Goal: Navigation & Orientation: Find specific page/section

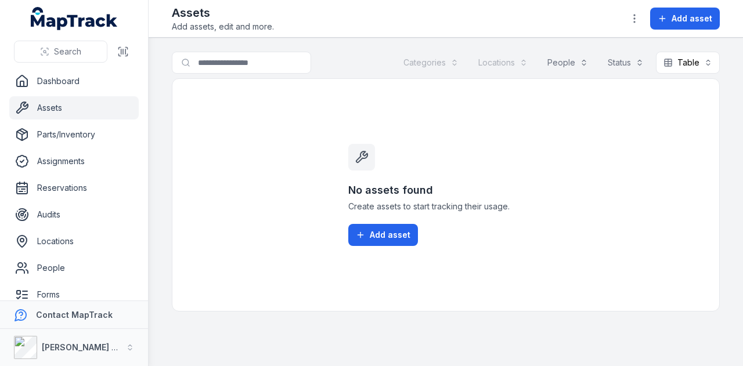
click at [467, 15] on div "Assets Add assets, edit and more. Add asset" at bounding box center [446, 19] width 548 height 28
click at [82, 72] on link "Dashboard" at bounding box center [73, 81] width 129 height 23
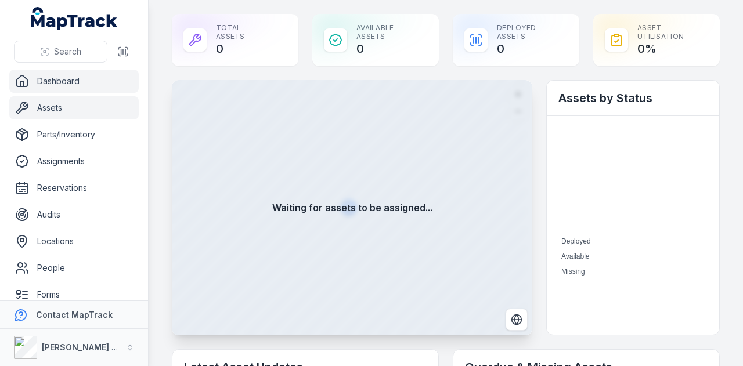
click at [100, 106] on link "Assets" at bounding box center [73, 107] width 129 height 23
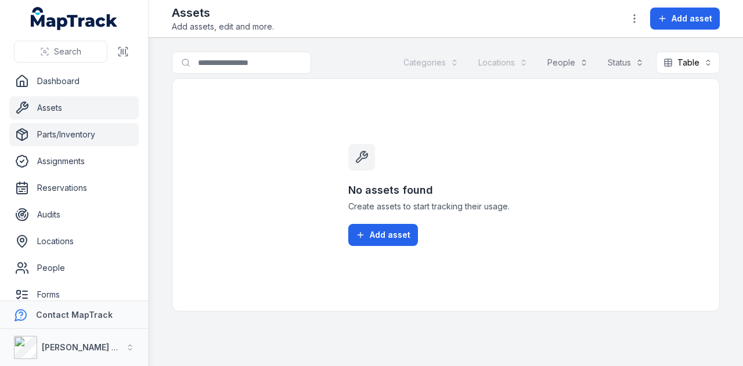
click at [108, 131] on link "Parts/Inventory" at bounding box center [73, 134] width 129 height 23
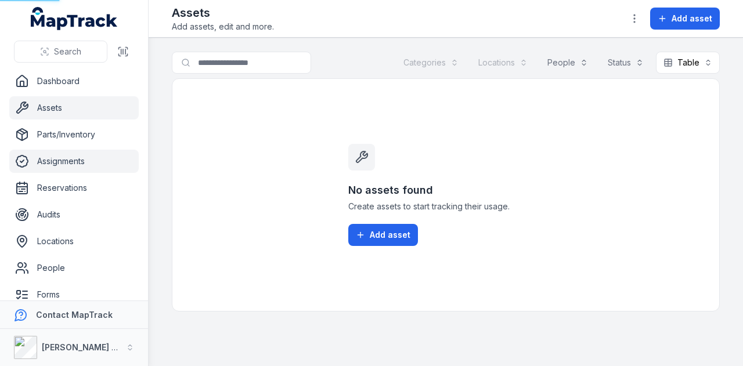
click at [102, 170] on link "Assignments" at bounding box center [73, 161] width 129 height 23
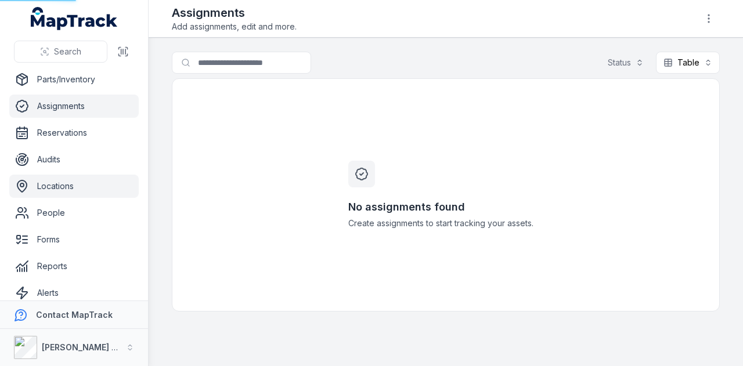
scroll to position [92, 0]
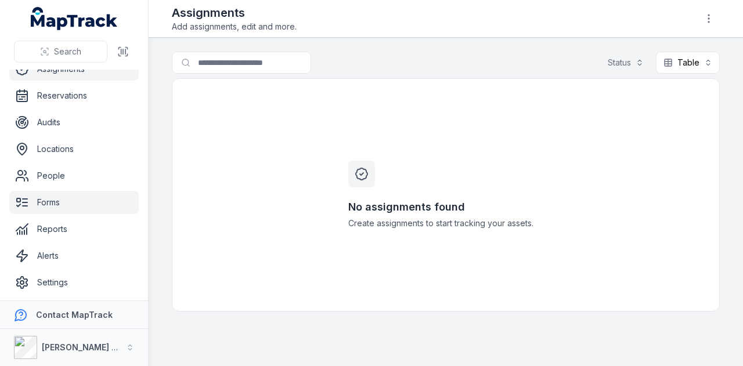
click at [86, 205] on link "Forms" at bounding box center [73, 202] width 129 height 23
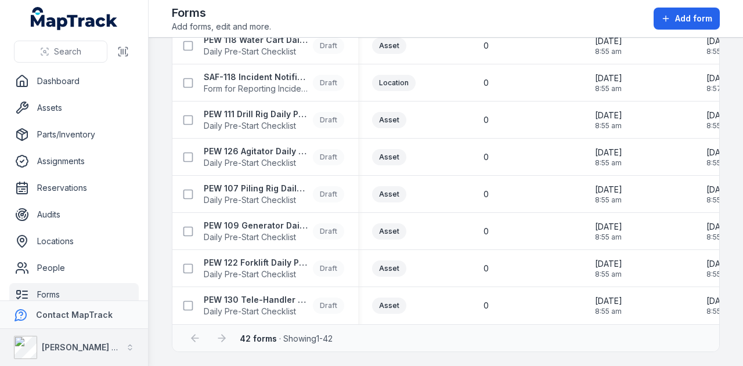
click at [102, 345] on strong "[PERSON_NAME] Asset Maintenance" at bounding box center [116, 347] width 149 height 10
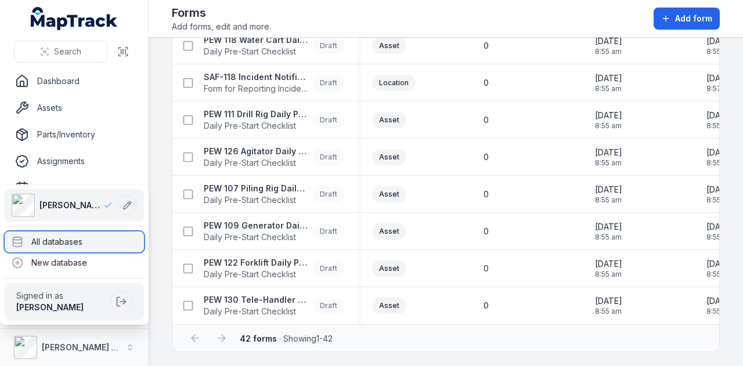
click at [109, 241] on div "All databases" at bounding box center [74, 242] width 139 height 21
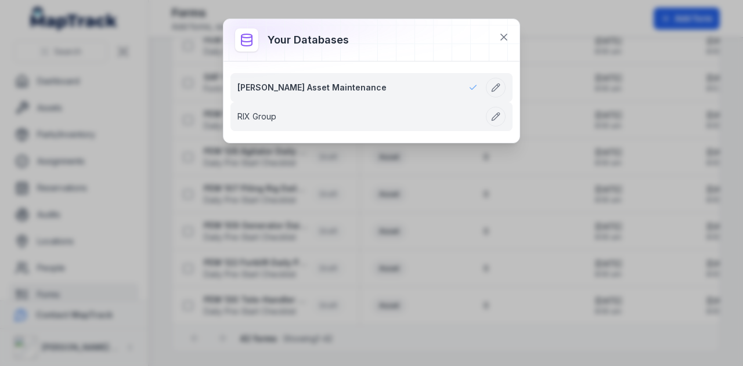
click at [304, 122] on link "RIX Group" at bounding box center [357, 117] width 240 height 12
